Goal: Task Accomplishment & Management: Manage account settings

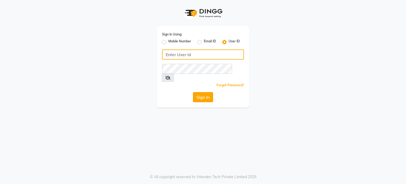
type input "luxuriouslookssalon"
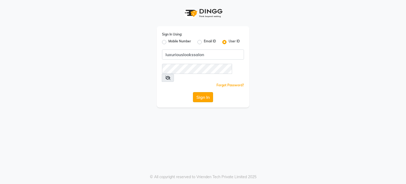
click at [202, 92] on button "Sign In" at bounding box center [203, 97] width 20 height 10
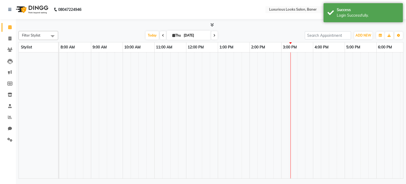
select select "en"
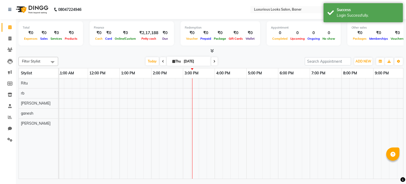
scroll to position [0, 67]
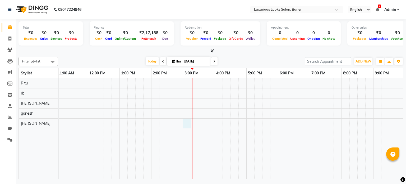
click at [183, 122] on div at bounding box center [215, 128] width 444 height 101
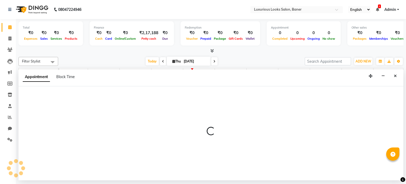
select select "89017"
select select "900"
select select "tentative"
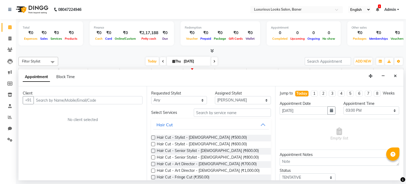
click at [121, 102] on input "text" at bounding box center [88, 100] width 109 height 8
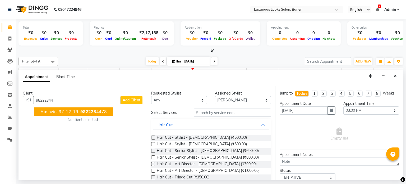
click at [97, 111] on span "98222344" at bounding box center [90, 111] width 21 height 5
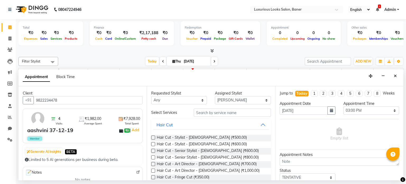
type input "9822234478"
click at [202, 112] on input "text" at bounding box center [232, 112] width 77 height 8
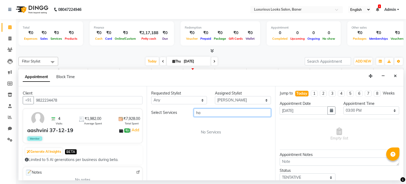
type input "h"
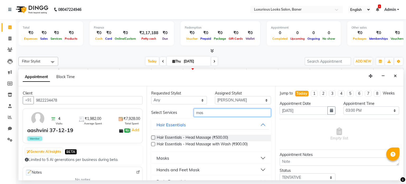
type input "mas"
click at [153, 144] on label at bounding box center [153, 144] width 4 height 4
click at [153, 144] on input "checkbox" at bounding box center [152, 144] width 3 height 3
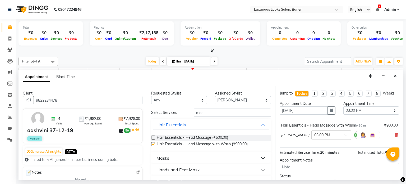
checkbox input "false"
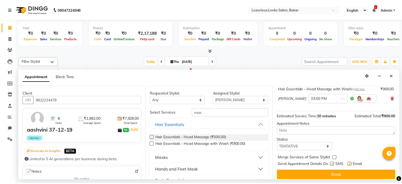
scroll to position [40, 0]
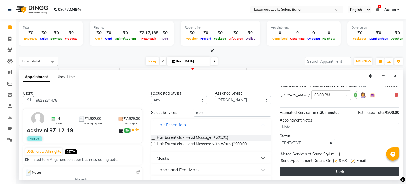
click at [330, 167] on button "Book" at bounding box center [340, 172] width 120 height 10
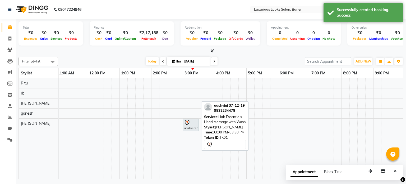
click at [190, 127] on div "aashvini 37-12-19, TK01, 03:00 PM-03:30 PM, Hair Essentials - Head Massage with…" at bounding box center [191, 124] width 15 height 11
select select "7"
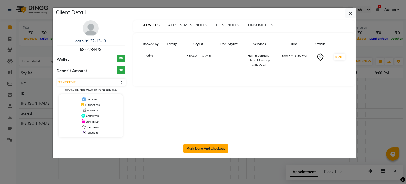
click at [202, 148] on button "Mark Done And Checkout" at bounding box center [205, 148] width 45 height 8
select select "service"
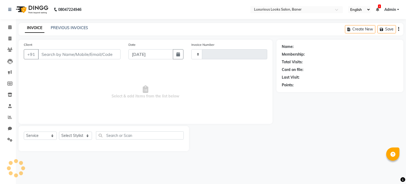
type input "0778"
select select "7573"
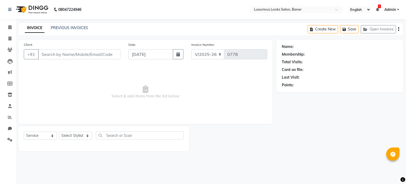
type input "9822234478"
select select "89017"
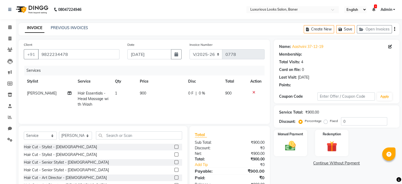
select select "1: Object"
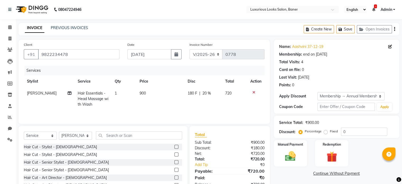
type input "20"
click at [194, 93] on span "180 F" at bounding box center [193, 93] width 10 height 6
select select "89017"
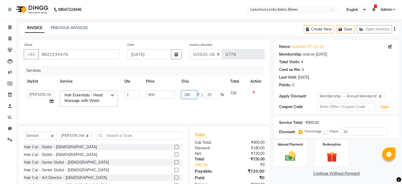
click at [194, 93] on input "180" at bounding box center [189, 94] width 16 height 8
type input "1"
type input "180"
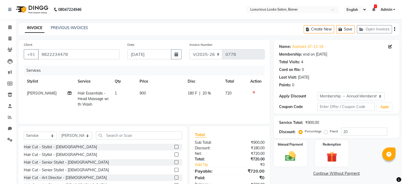
click at [198, 104] on td "180 F | 20 %" at bounding box center [204, 98] width 38 height 23
select select "89017"
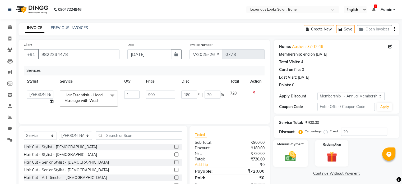
click at [291, 154] on img at bounding box center [291, 156] width 18 height 13
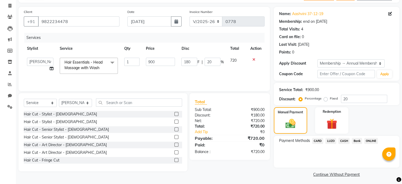
scroll to position [35, 0]
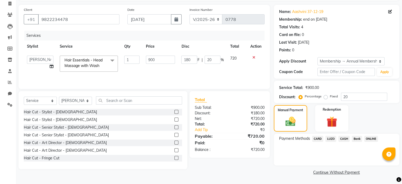
click at [368, 139] on span "ONLINE" at bounding box center [372, 139] width 14 height 6
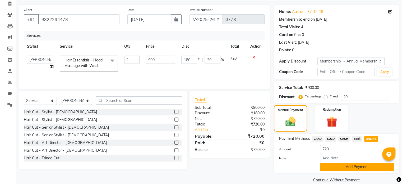
click at [357, 170] on button "Add Payment" at bounding box center [357, 167] width 74 height 8
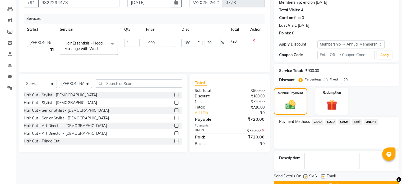
scroll to position [61, 0]
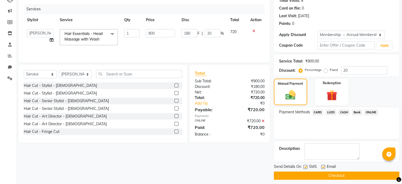
click at [306, 166] on label at bounding box center [306, 167] width 4 height 4
click at [306, 166] on input "checkbox" at bounding box center [305, 166] width 3 height 3
checkbox input "false"
click at [306, 174] on button "Checkout" at bounding box center [337, 175] width 126 height 8
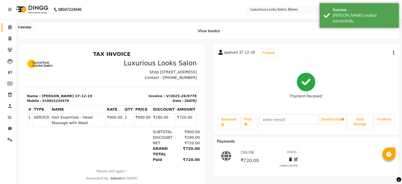
click at [12, 27] on span at bounding box center [9, 27] width 9 height 6
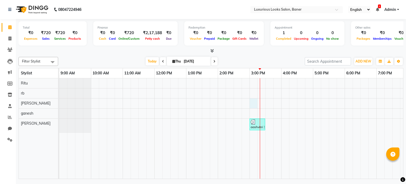
click at [255, 100] on div "aashvini 37-12-19, TK01, 03:00 PM-03:30 PM, Hair Essentials - Head Massage with…" at bounding box center [281, 128] width 444 height 101
select select "83130"
select select "900"
select select "tentative"
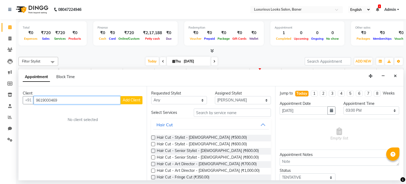
type input "9619000469"
click at [131, 101] on span "Add Client" at bounding box center [132, 100] width 18 height 5
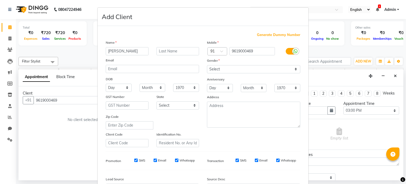
type input "[PERSON_NAME]"
drag, startPoint x: 167, startPoint y: 53, endPoint x: 167, endPoint y: 56, distance: 3.2
click at [167, 53] on input "text" at bounding box center [178, 51] width 43 height 8
type input "joshi"
click at [221, 70] on select "Select [DEMOGRAPHIC_DATA] [DEMOGRAPHIC_DATA] Other Prefer Not To Say" at bounding box center [253, 69] width 93 height 8
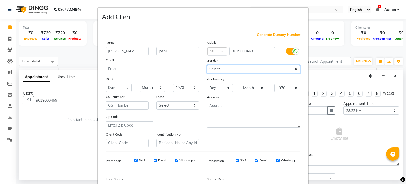
select select "[DEMOGRAPHIC_DATA]"
click at [207, 65] on select "Select [DEMOGRAPHIC_DATA] [DEMOGRAPHIC_DATA] Other Prefer Not To Say" at bounding box center [253, 69] width 93 height 8
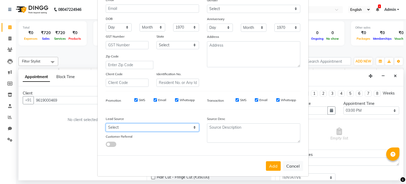
click at [148, 125] on select "Select Walk-in Referral Internet Friend Word of Mouth Advertisement Facebook Ju…" at bounding box center [152, 127] width 93 height 8
select select "51356"
click at [106, 123] on select "Select Walk-in Referral Internet Friend Word of Mouth Advertisement Facebook Ju…" at bounding box center [152, 127] width 93 height 8
click at [270, 164] on button "Add" at bounding box center [273, 166] width 15 height 10
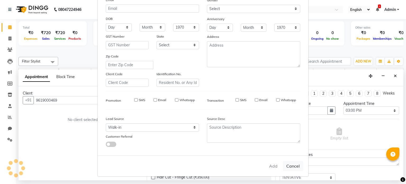
select select
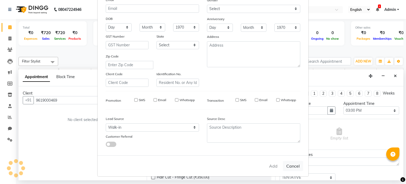
select select
checkbox input "false"
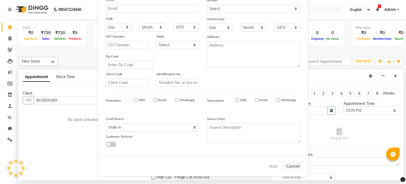
checkbox input "false"
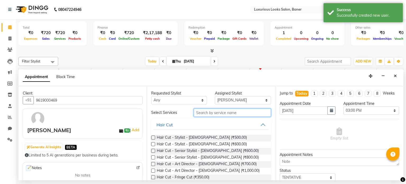
click at [217, 113] on input "text" at bounding box center [232, 112] width 77 height 8
type input "h"
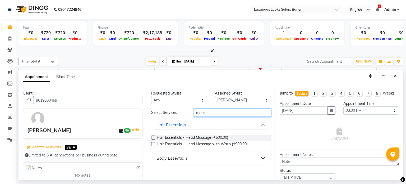
type input "mass"
click at [152, 137] on label at bounding box center [153, 137] width 4 height 4
click at [152, 137] on input "checkbox" at bounding box center [152, 137] width 3 height 3
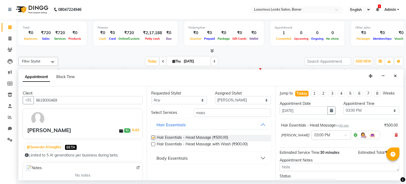
checkbox input "false"
click at [211, 113] on input "mass" at bounding box center [232, 112] width 77 height 8
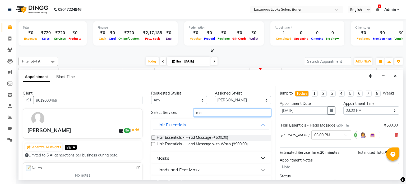
type input "m"
type input "bea"
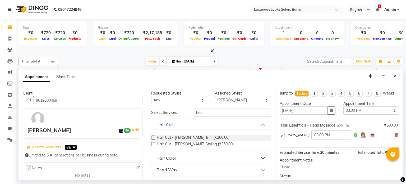
click at [152, 136] on label at bounding box center [153, 137] width 4 height 4
click at [152, 136] on input "checkbox" at bounding box center [152, 137] width 3 height 3
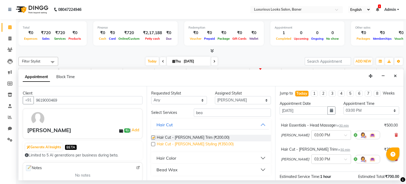
checkbox input "false"
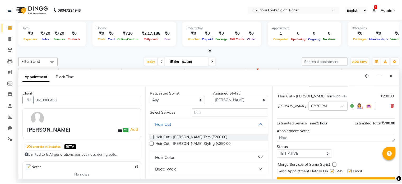
scroll to position [64, 0]
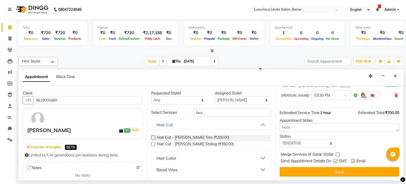
click at [335, 161] on label at bounding box center [336, 161] width 4 height 4
click at [335, 161] on input "checkbox" at bounding box center [335, 161] width 3 height 3
checkbox input "false"
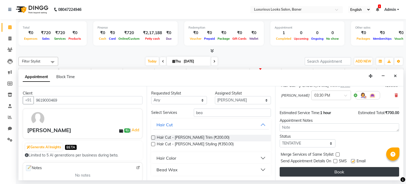
click at [334, 171] on button "Book" at bounding box center [340, 172] width 120 height 10
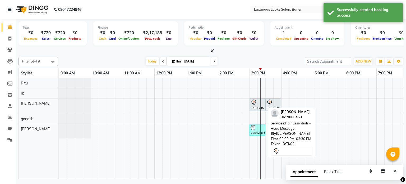
click at [258, 104] on div "[PERSON_NAME], TK02, 03:00 PM-03:30 PM, Hair Essentials - Head Massage" at bounding box center [257, 104] width 15 height 11
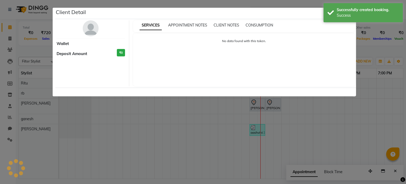
select select "7"
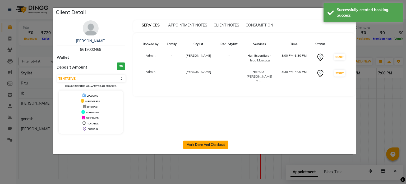
click at [217, 143] on button "Mark Done And Checkout" at bounding box center [205, 144] width 45 height 8
select select "service"
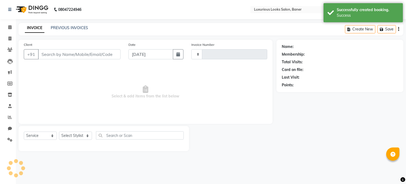
type input "0779"
select select "7573"
type input "9619000469"
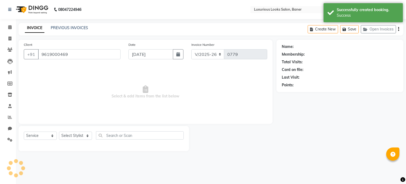
select select "83130"
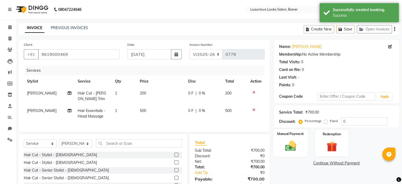
click at [285, 137] on div "Manual Payment" at bounding box center [290, 142] width 35 height 27
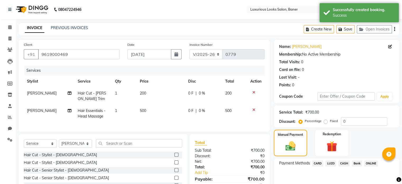
click at [342, 164] on span "CASH" at bounding box center [344, 163] width 11 height 6
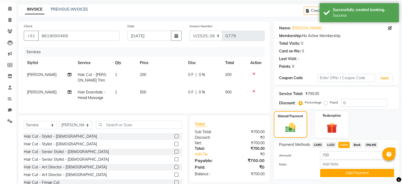
scroll to position [40, 0]
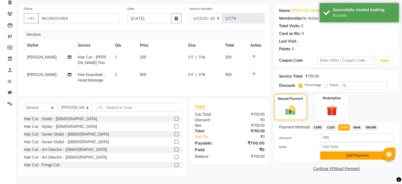
click at [336, 152] on button "Add Payment" at bounding box center [357, 155] width 74 height 8
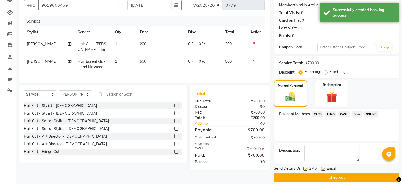
scroll to position [54, 0]
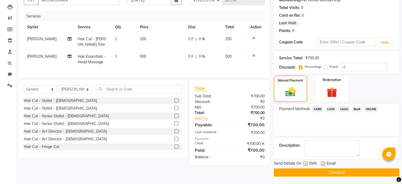
click at [307, 164] on label at bounding box center [306, 164] width 4 height 4
click at [307, 164] on input "checkbox" at bounding box center [305, 163] width 3 height 3
checkbox input "false"
click at [307, 169] on button "Checkout" at bounding box center [337, 172] width 126 height 8
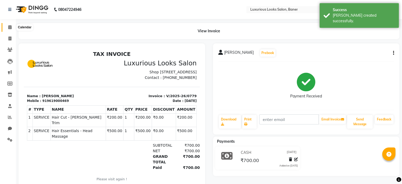
click at [7, 27] on span at bounding box center [9, 27] width 9 height 6
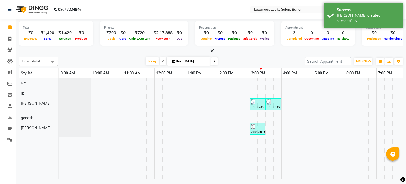
click at [162, 60] on icon at bounding box center [163, 61] width 2 height 3
type input "[DATE]"
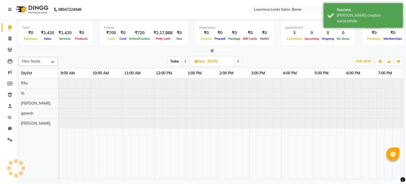
scroll to position [0, 100]
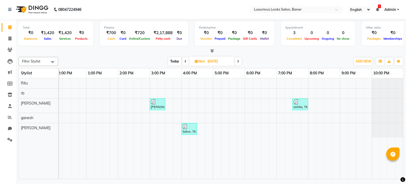
click at [225, 126] on div "[PERSON_NAME], TK01, 03:00 PM-03:30 PM, Hair Cut - Stylist - [DEMOGRAPHIC_DATA]…" at bounding box center [181, 128] width 444 height 101
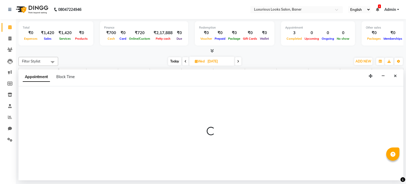
select select "89017"
select select "1035"
select select "tentative"
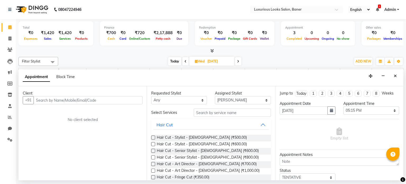
click at [125, 99] on input "text" at bounding box center [88, 100] width 109 height 8
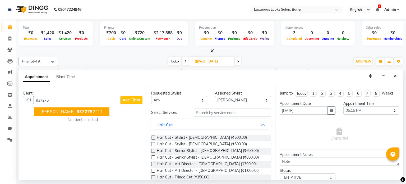
click at [44, 111] on span "[PERSON_NAME]" at bounding box center [57, 111] width 34 height 5
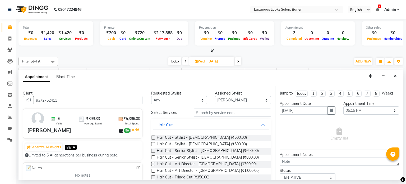
type input "9372752411"
click at [225, 113] on input "text" at bounding box center [232, 112] width 77 height 8
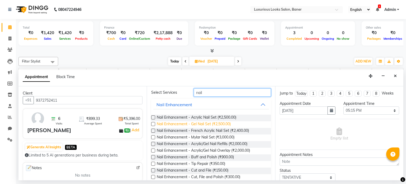
scroll to position [40, 0]
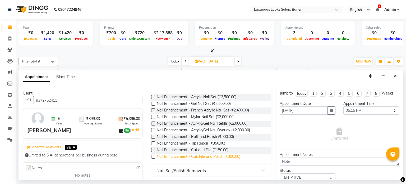
type input "nail"
click at [219, 155] on span "Nail Enhancement - Cut, File and Polish (₹300.00)" at bounding box center [199, 157] width 84 height 7
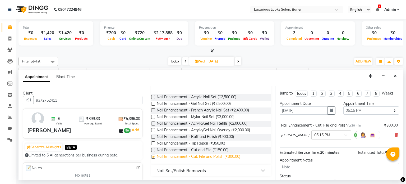
checkbox input "false"
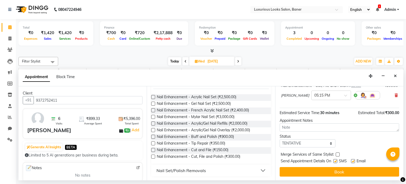
scroll to position [40, 0]
click at [336, 161] on label at bounding box center [336, 161] width 4 height 4
click at [336, 161] on input "checkbox" at bounding box center [335, 161] width 3 height 3
checkbox input "false"
click at [332, 174] on button "Book" at bounding box center [340, 172] width 120 height 10
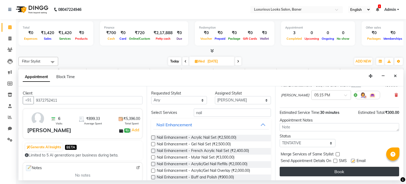
click at [356, 172] on button "Book" at bounding box center [340, 172] width 120 height 10
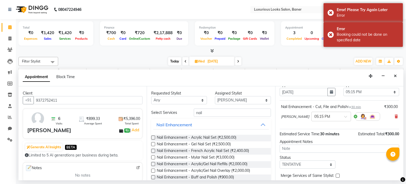
scroll to position [0, 0]
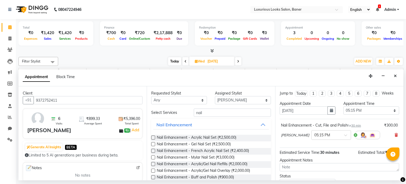
click at [195, 62] on icon at bounding box center [196, 61] width 3 height 3
select select "9"
select select "2025"
click at [176, 62] on span "Today" at bounding box center [174, 61] width 13 height 8
type input "[DATE]"
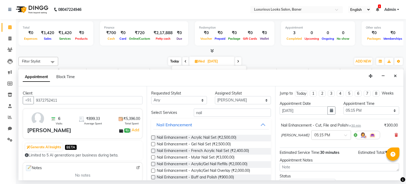
type input "[DATE]"
select select "1035"
click at [162, 61] on icon at bounding box center [163, 61] width 2 height 3
type input "[DATE]"
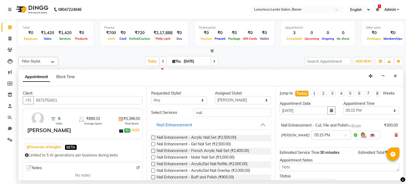
type input "[DATE]"
select select "1035"
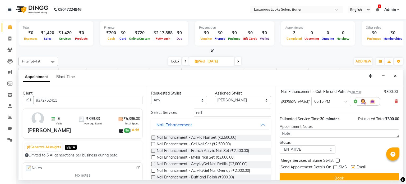
scroll to position [40, 0]
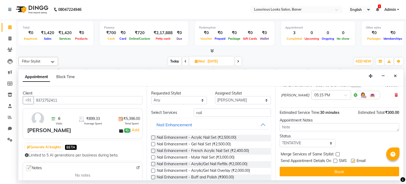
drag, startPoint x: 337, startPoint y: 158, endPoint x: 335, endPoint y: 164, distance: 6.1
click at [336, 160] on label at bounding box center [336, 161] width 4 height 4
click at [336, 160] on input "checkbox" at bounding box center [335, 161] width 3 height 3
click at [334, 157] on div "Merge Services of Same Stylist" at bounding box center [340, 154] width 120 height 7
click at [336, 160] on label at bounding box center [336, 161] width 4 height 4
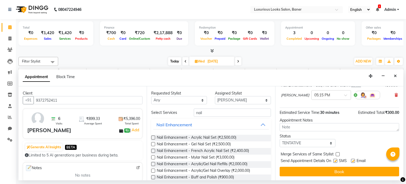
click at [336, 160] on input "checkbox" at bounding box center [335, 161] width 3 height 3
click at [334, 159] on label at bounding box center [336, 161] width 4 height 4
click at [334, 160] on input "checkbox" at bounding box center [335, 161] width 3 height 3
checkbox input "true"
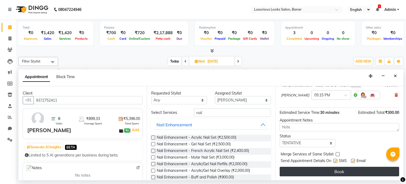
click at [335, 169] on button "Book" at bounding box center [340, 172] width 120 height 10
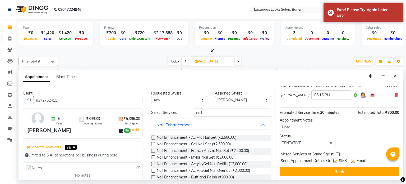
drag, startPoint x: 7, startPoint y: 34, endPoint x: 9, endPoint y: 38, distance: 4.1
click at [8, 35] on link "Invoice" at bounding box center [8, 38] width 13 height 9
select select "service"
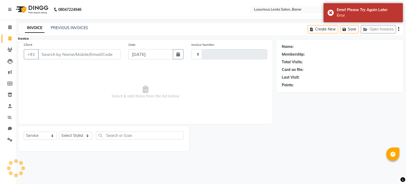
type input "0780"
select select "7573"
click at [10, 30] on span at bounding box center [9, 27] width 9 height 6
